Goal: Navigation & Orientation: Find specific page/section

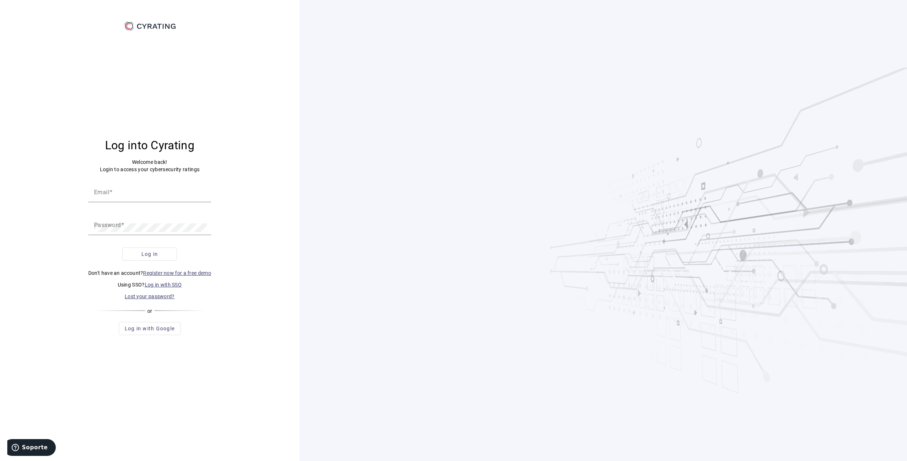
click at [165, 286] on link "Log in with SSO" at bounding box center [163, 285] width 37 height 6
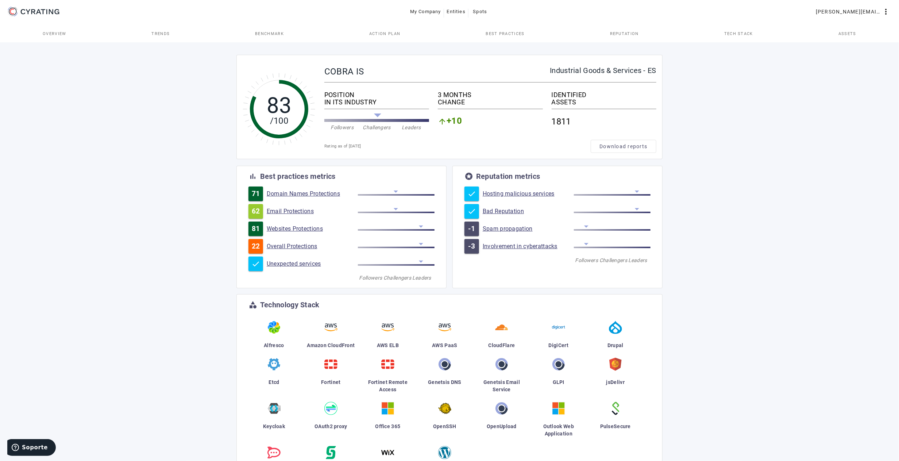
click at [170, 33] on link "Trends" at bounding box center [161, 34] width 104 height 18
